Goal: Transaction & Acquisition: Purchase product/service

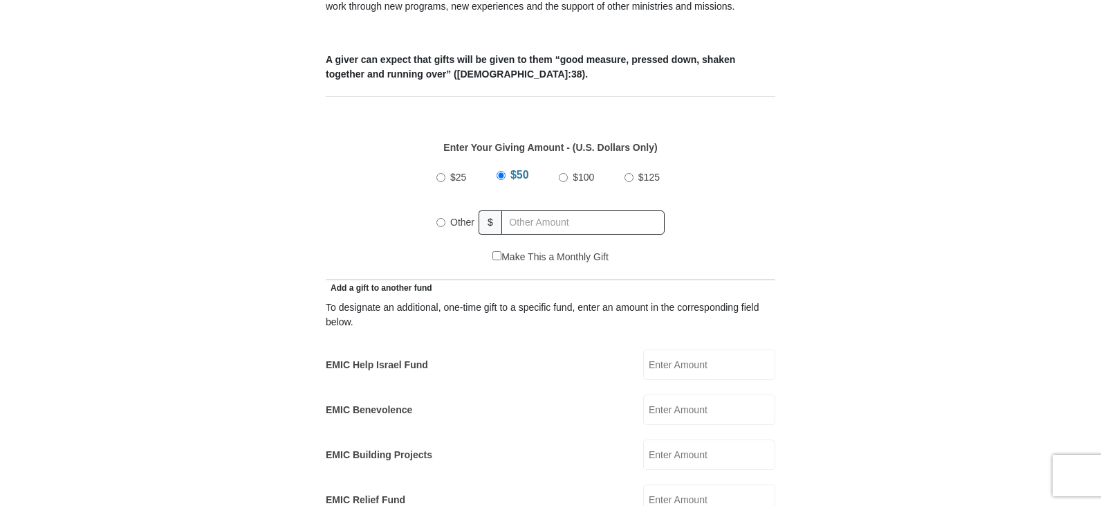
scroll to position [553, 0]
radio input "true"
click at [550, 209] on input "text" at bounding box center [585, 221] width 158 height 24
type input "500.00"
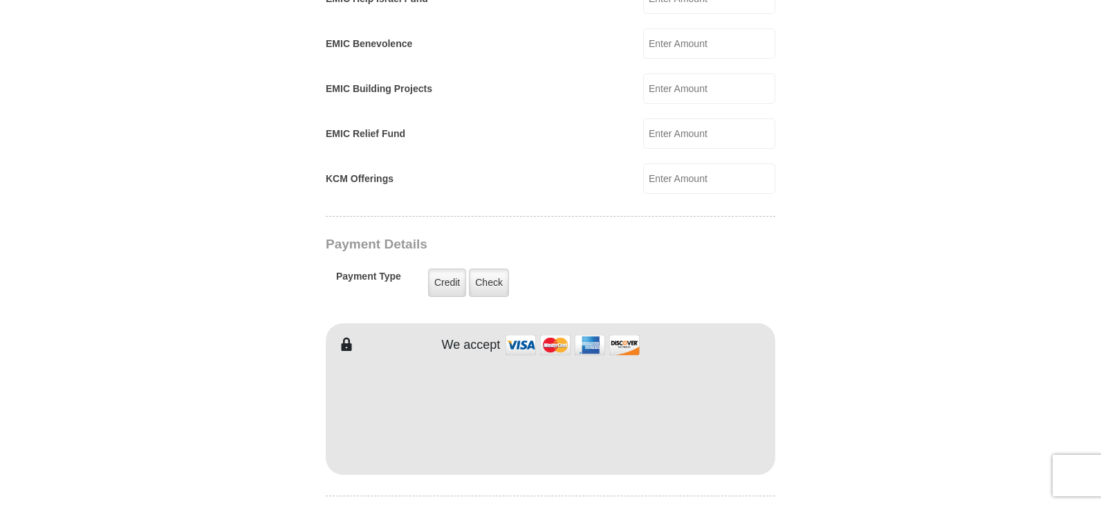
scroll to position [1038, 0]
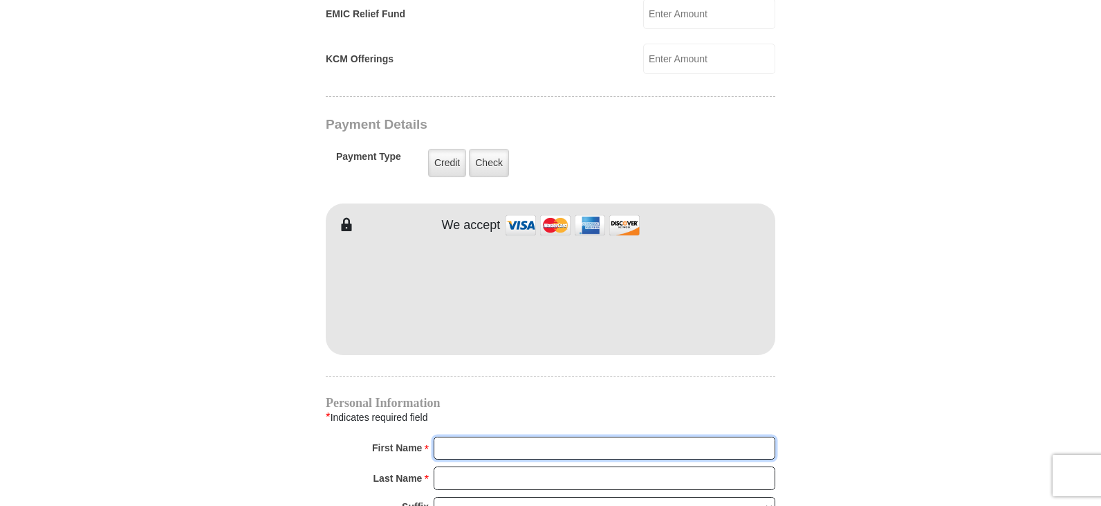
type input "[PERSON_NAME]"
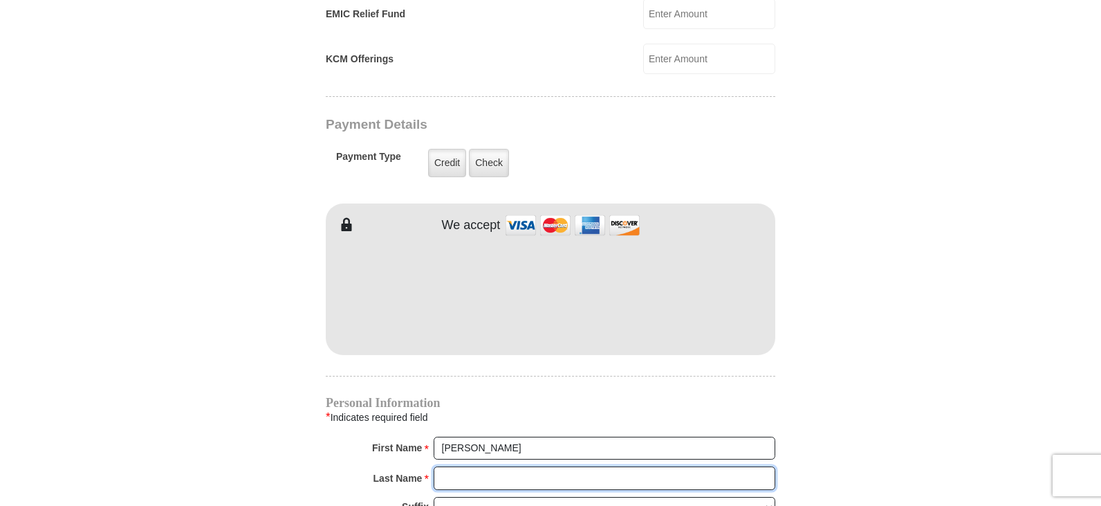
type input "[PERSON_NAME]"
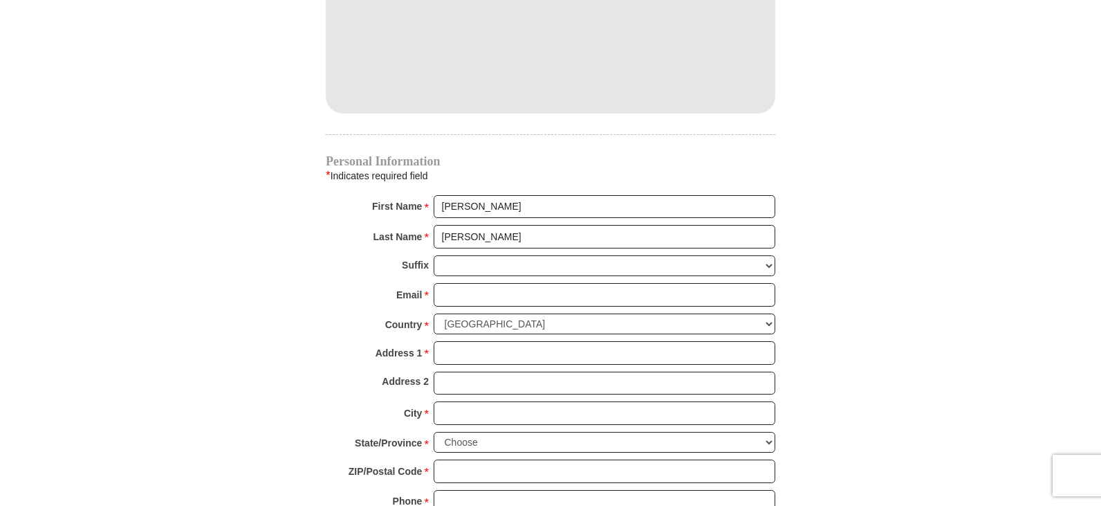
scroll to position [1384, 0]
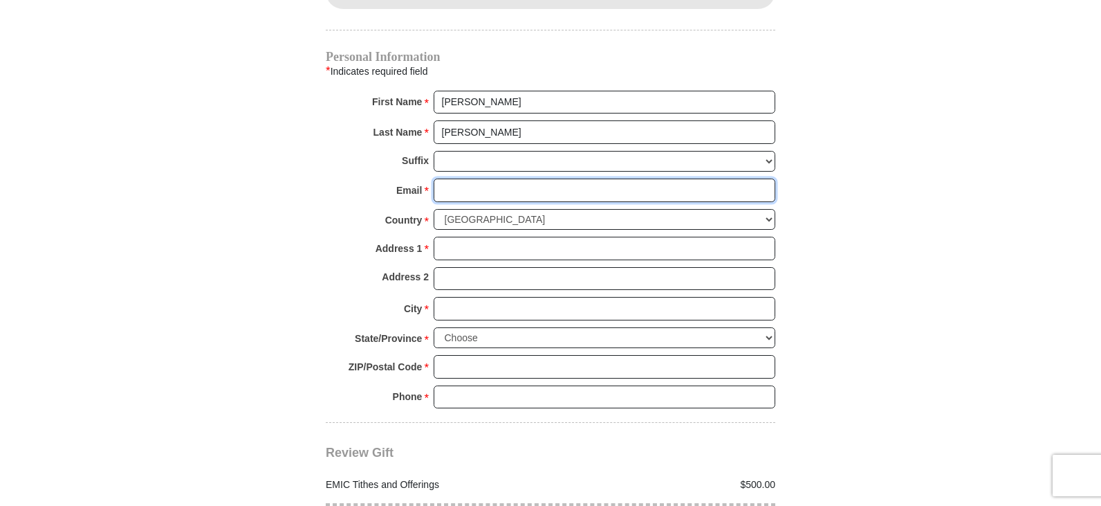
click at [495, 178] on input "Email *" at bounding box center [605, 190] width 342 height 24
type input "[PERSON_NAME][EMAIL_ADDRESS][DOMAIN_NAME]"
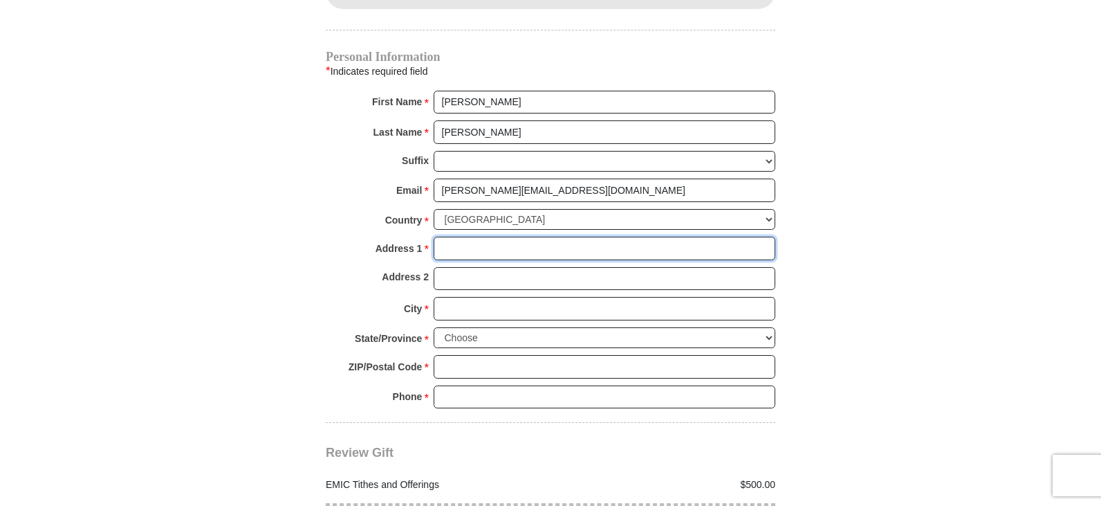
type input "[STREET_ADDRESS]"
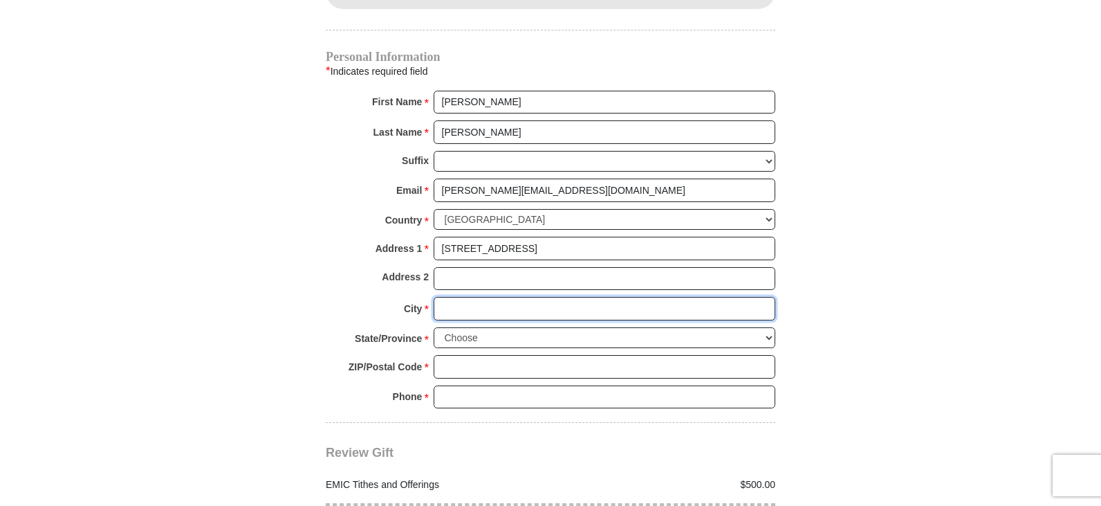
type input "[GEOGRAPHIC_DATA]"
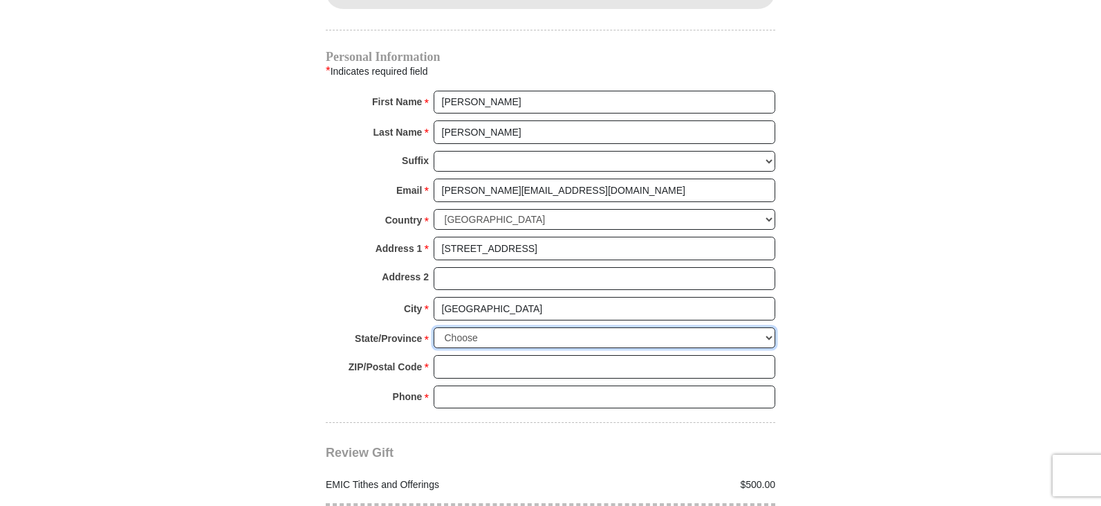
select select "TN"
type input "37620"
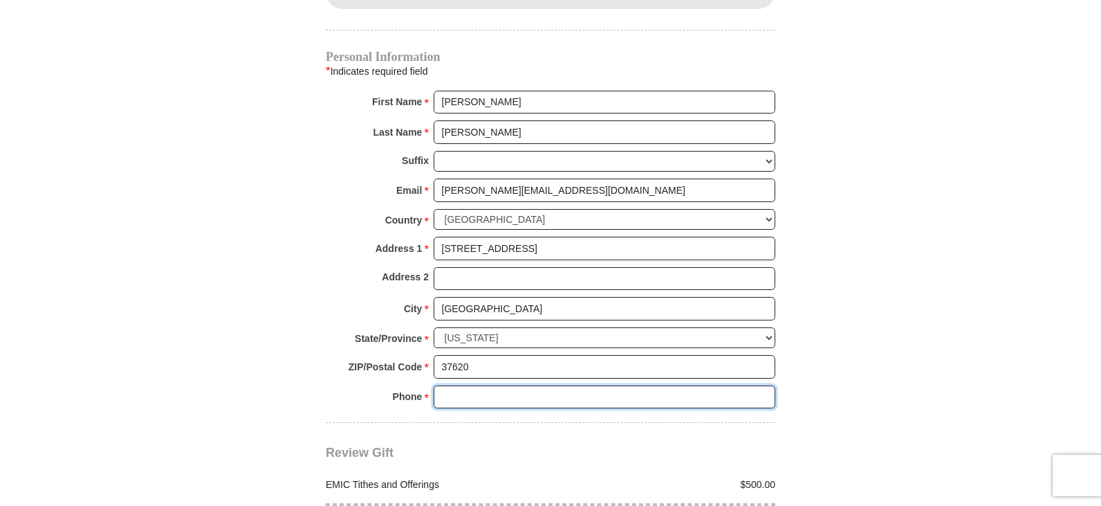
type input "4237640111"
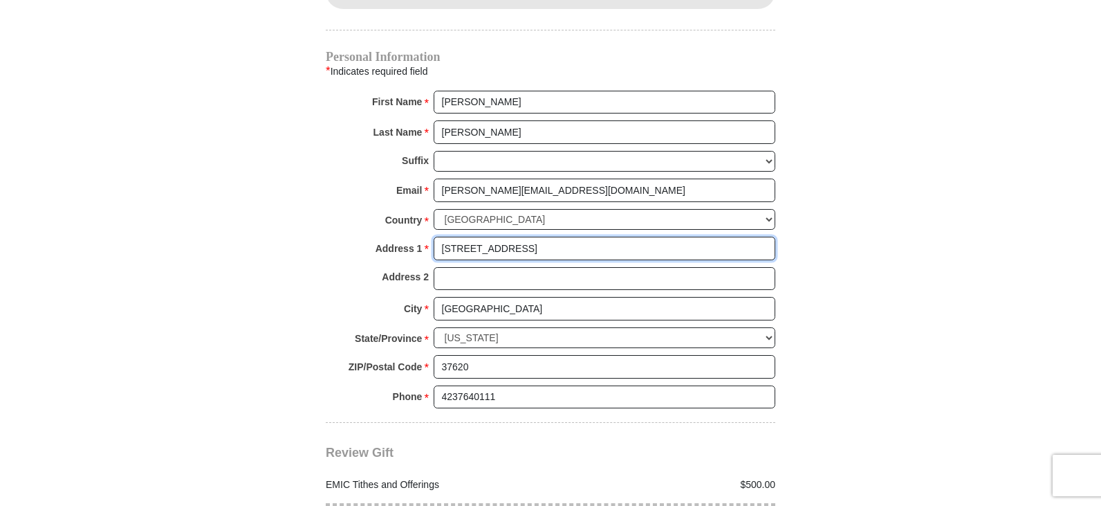
click at [634, 237] on input "[STREET_ADDRESS]" at bounding box center [605, 249] width 342 height 24
type input "[STREET_ADDRESS]"
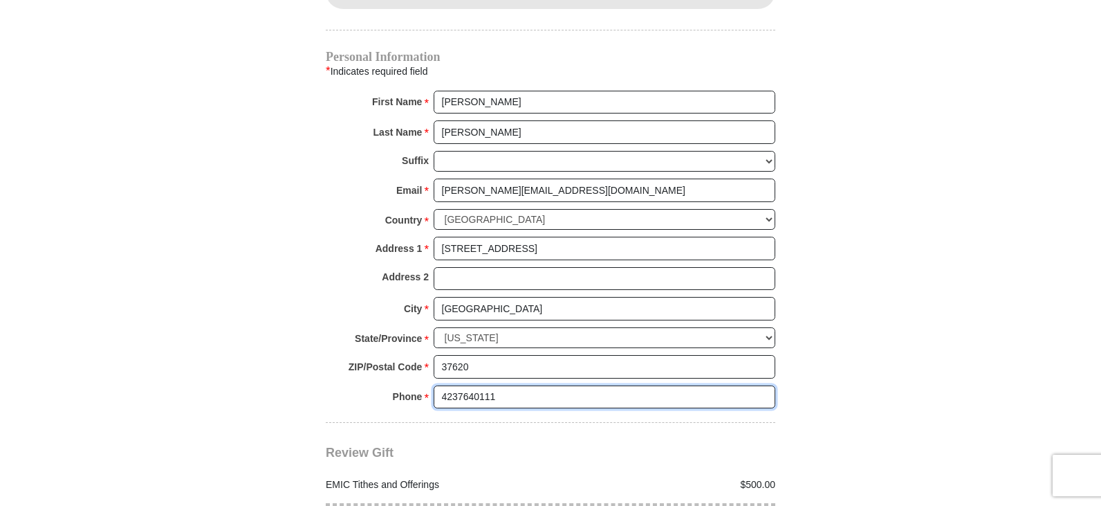
click at [517, 385] on input "4237640111" at bounding box center [605, 397] width 342 height 24
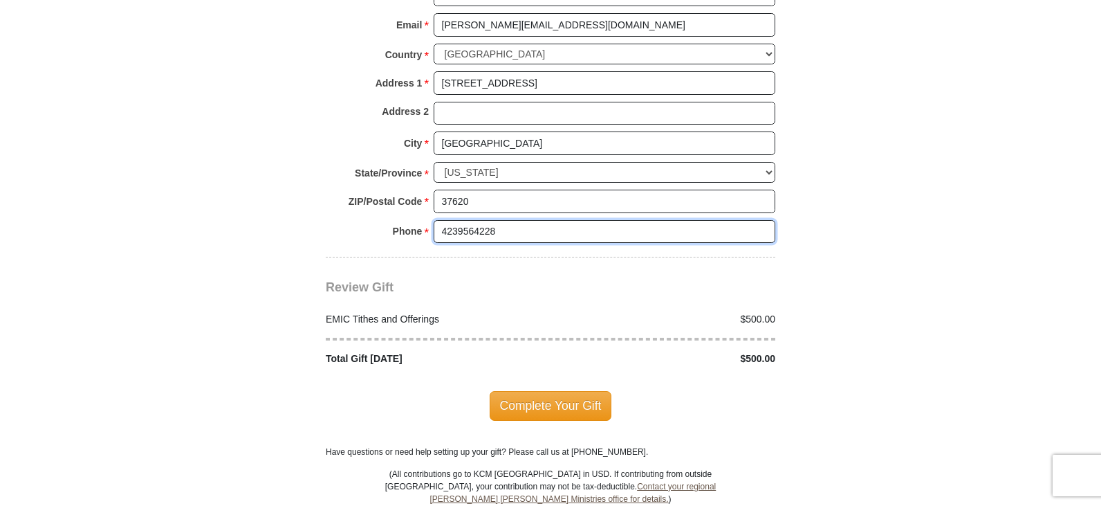
scroll to position [1591, 0]
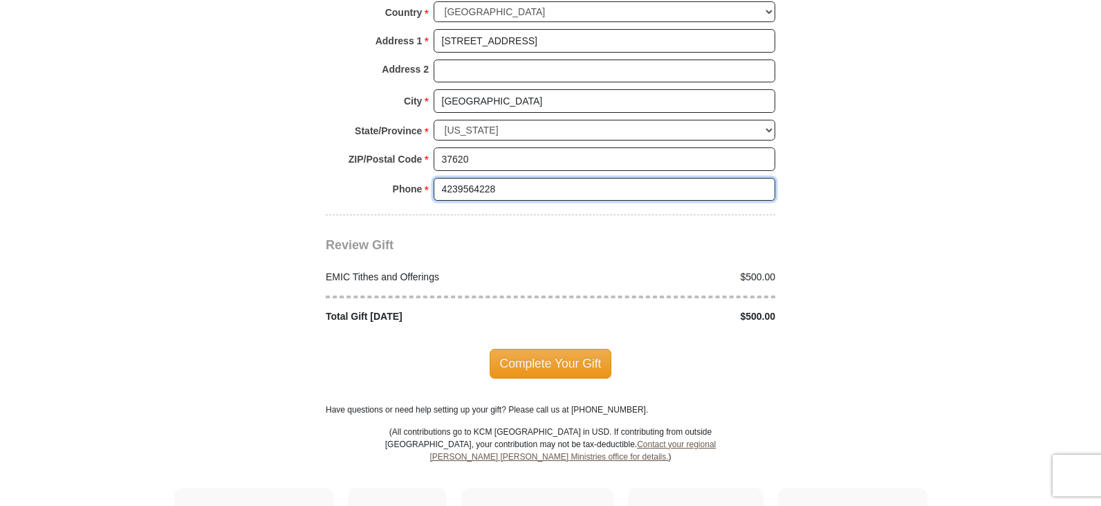
type input "4239564228"
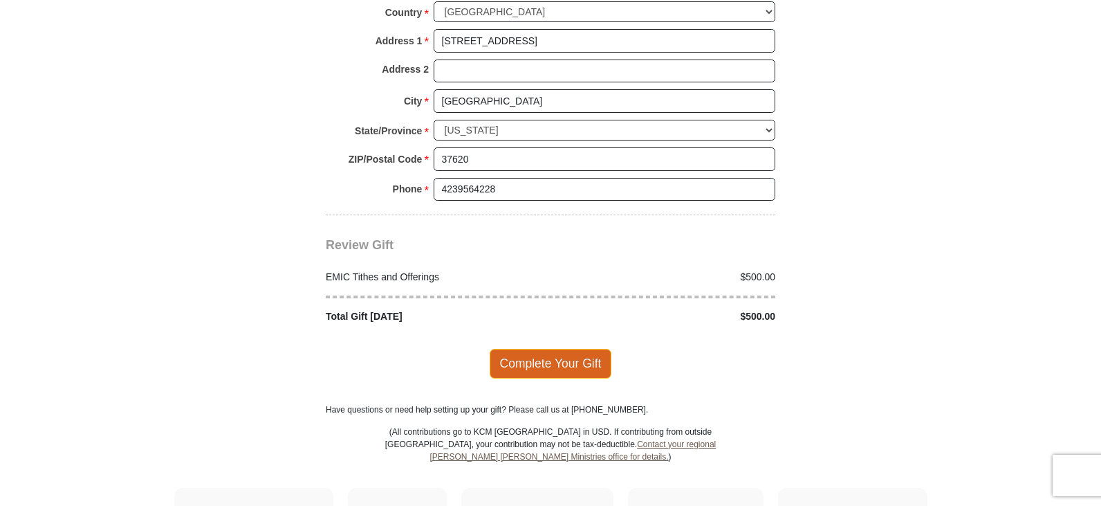
click at [550, 351] on span "Complete Your Gift" at bounding box center [551, 363] width 122 height 29
